Goal: Task Accomplishment & Management: Use online tool/utility

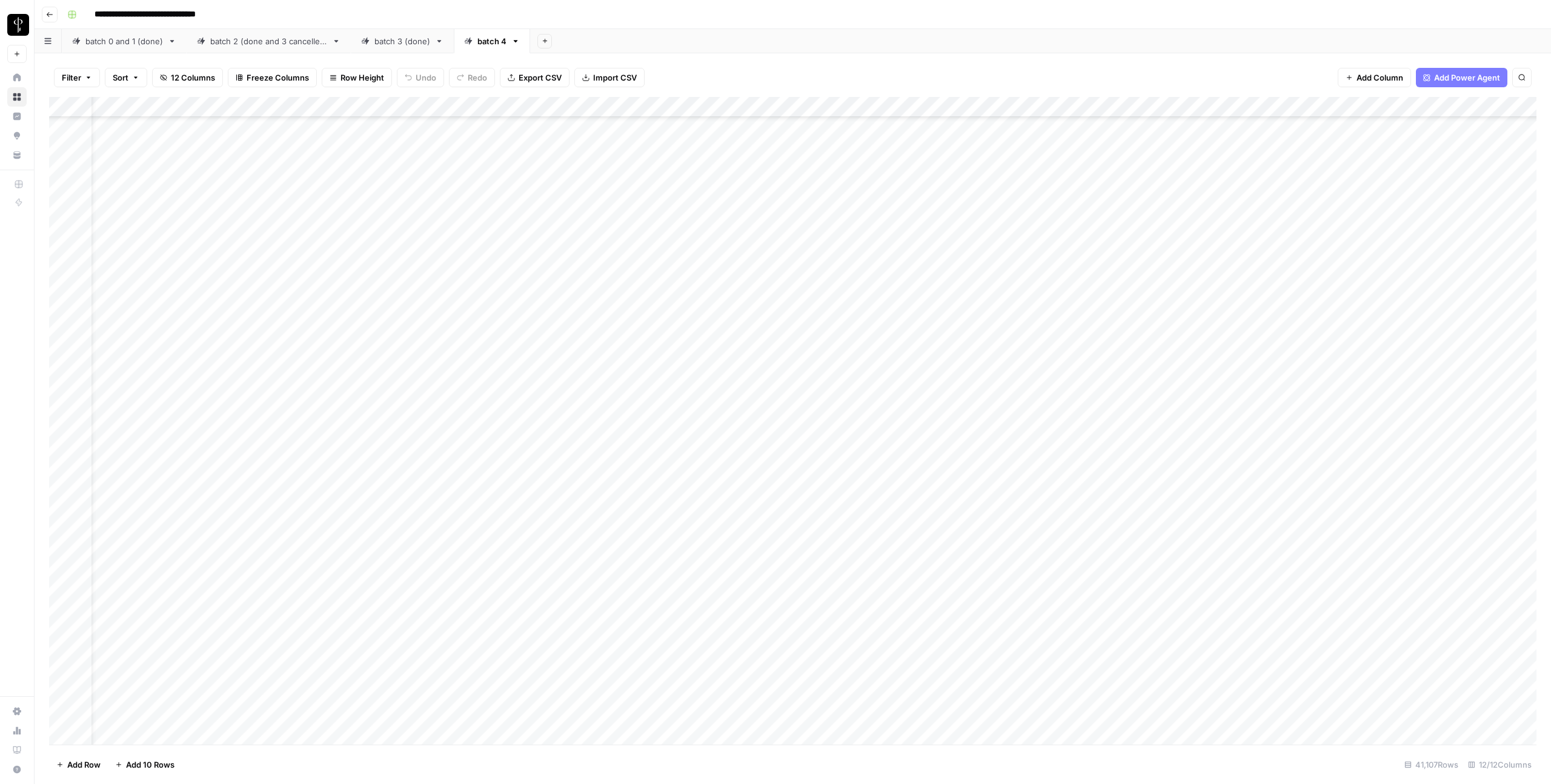
scroll to position [222404, 0]
click at [533, 80] on span "Export CSV" at bounding box center [540, 77] width 43 height 12
click at [67, 529] on div "Add Column" at bounding box center [793, 420] width 1487 height 647
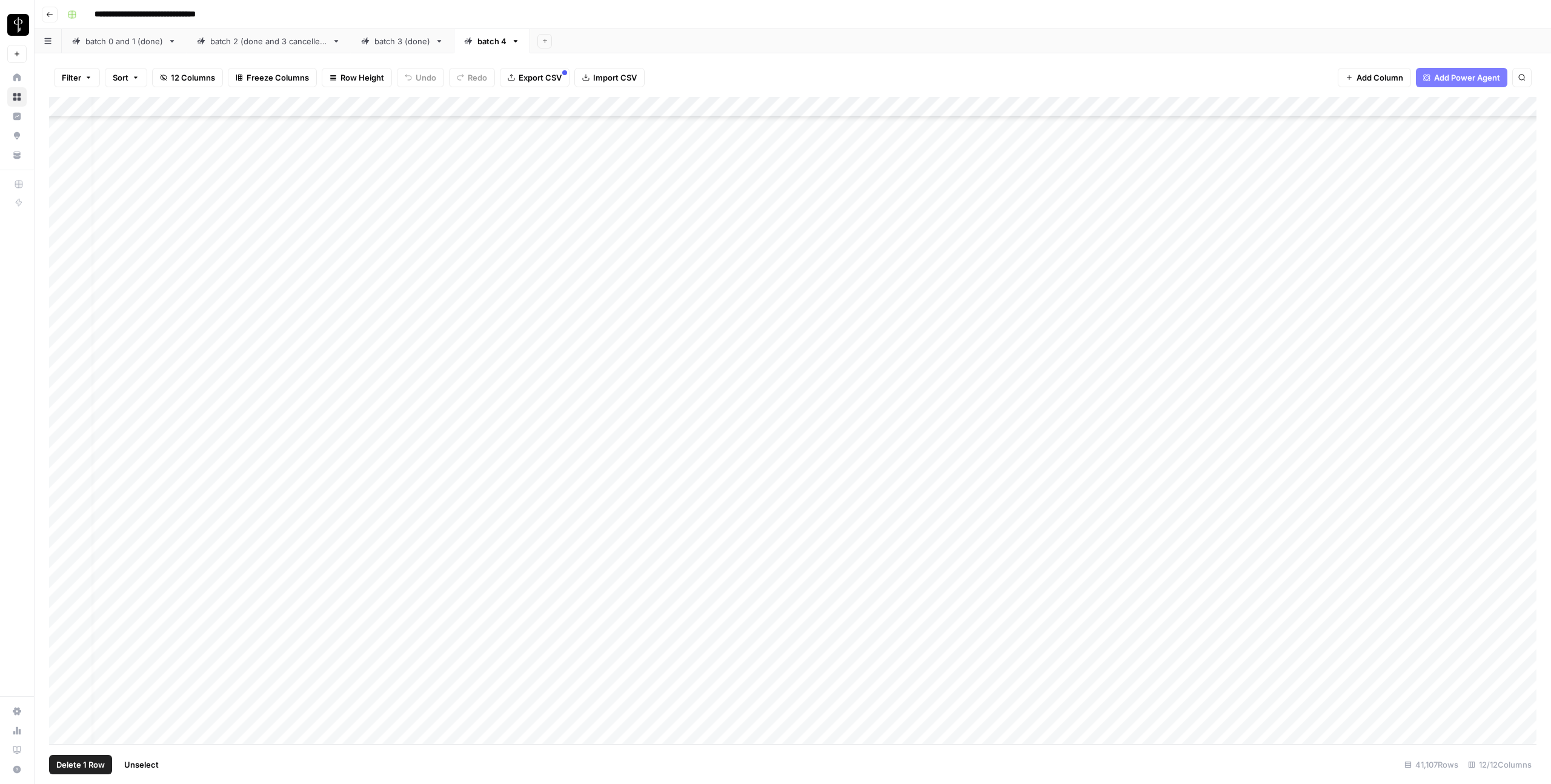
click at [62, 715] on div "Add Column" at bounding box center [793, 420] width 1487 height 647
click at [69, 529] on div "Add Column" at bounding box center [793, 420] width 1487 height 647
click at [62, 198] on div "Add Column" at bounding box center [793, 420] width 1487 height 647
click at [63, 394] on div "Add Column" at bounding box center [793, 420] width 1487 height 647
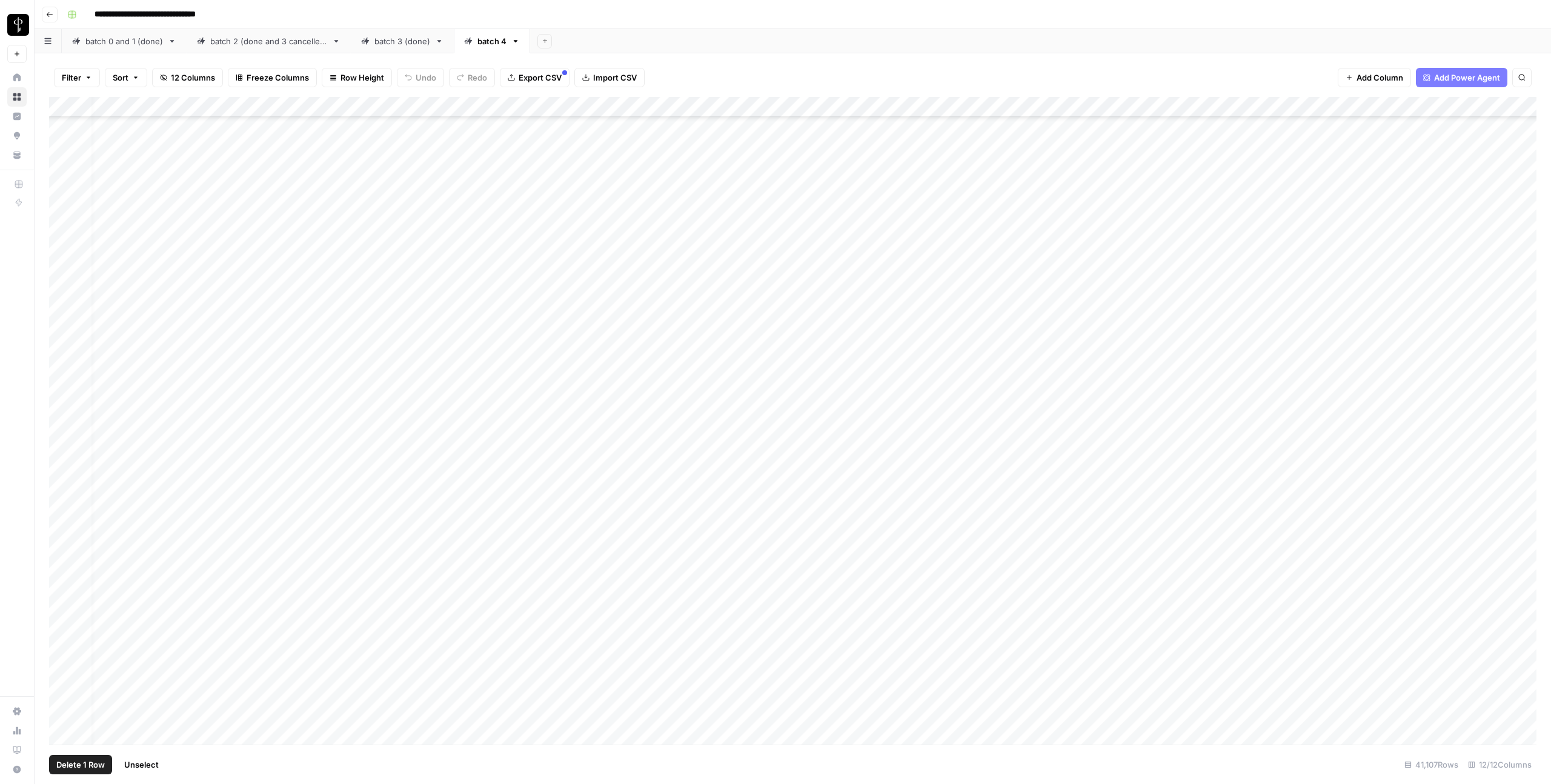
click at [60, 626] on div "Add Column" at bounding box center [793, 420] width 1487 height 647
click at [65, 319] on div "Add Column" at bounding box center [793, 420] width 1487 height 647
click at [518, 46] on link "batch 4" at bounding box center [492, 41] width 76 height 24
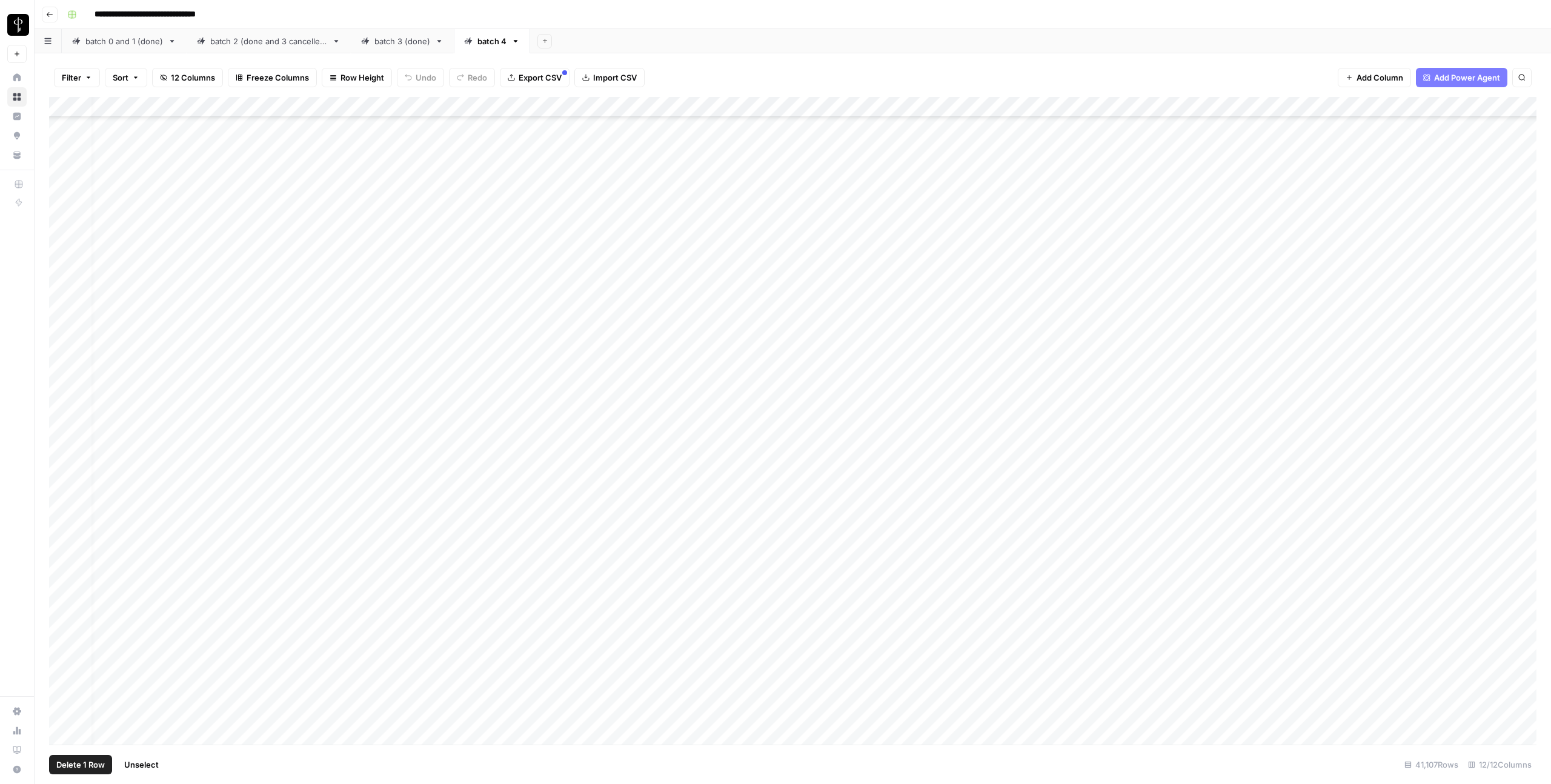
click at [515, 40] on icon "button" at bounding box center [516, 41] width 4 height 2
click at [558, 68] on span "Rename Sheet" at bounding box center [564, 64] width 58 height 12
type input "**********"
